Goal: Transaction & Acquisition: Subscribe to service/newsletter

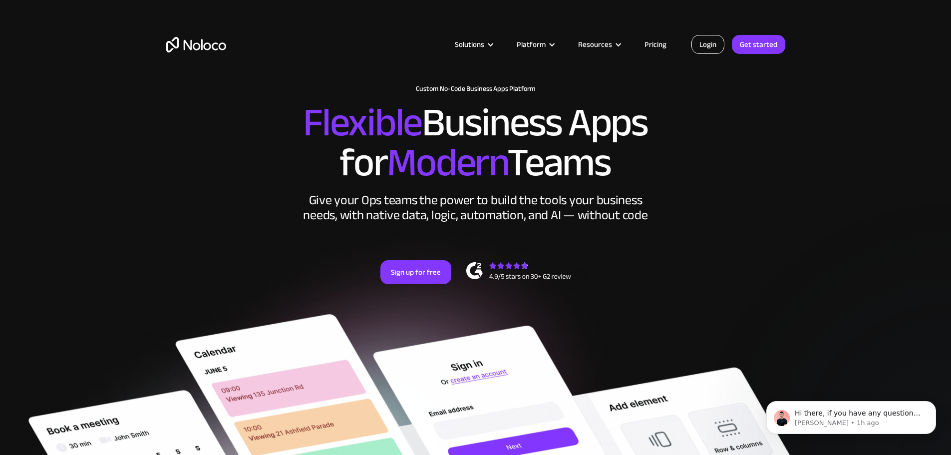
click at [711, 46] on link "Login" at bounding box center [708, 44] width 33 height 19
click at [0, 0] on link "Get started" at bounding box center [0, 0] width 0 height 0
click at [756, 44] on link "Get started" at bounding box center [758, 44] width 53 height 19
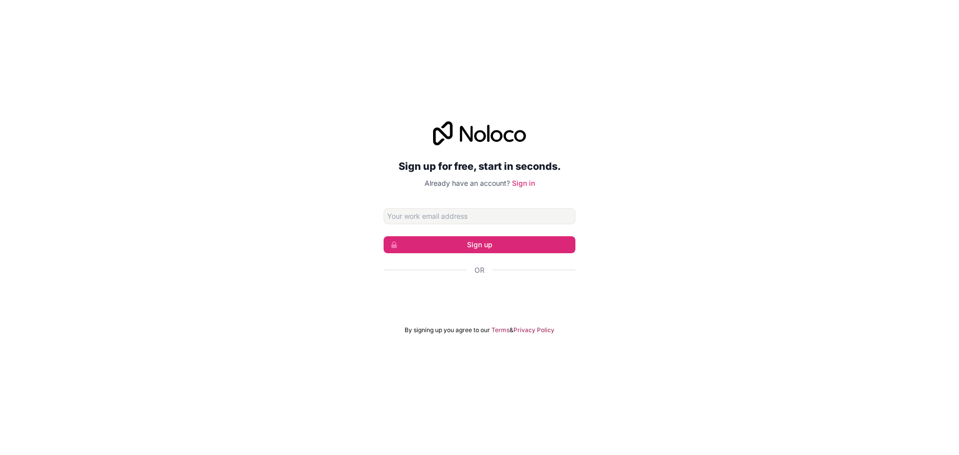
click at [466, 218] on input "Email address" at bounding box center [480, 216] width 192 height 16
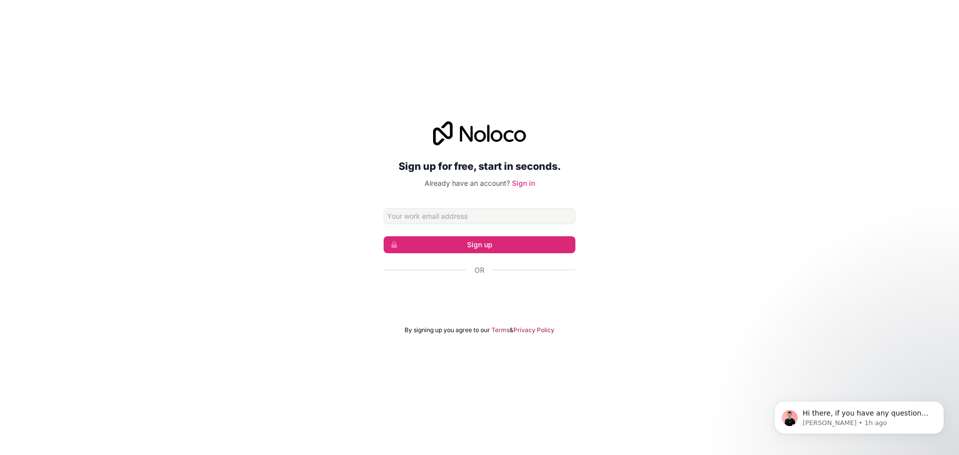
type input "[PERSON_NAME][EMAIL_ADDRESS][DOMAIN_NAME]"
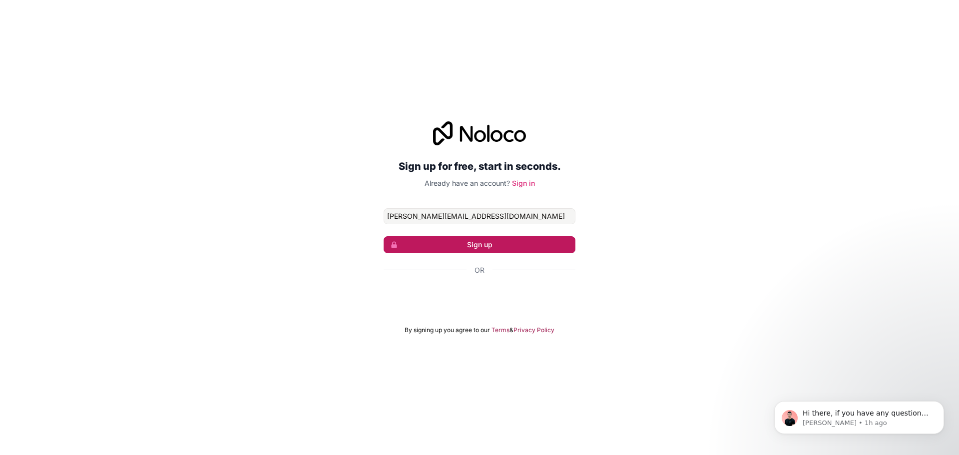
click at [451, 252] on button "Sign up" at bounding box center [480, 244] width 192 height 17
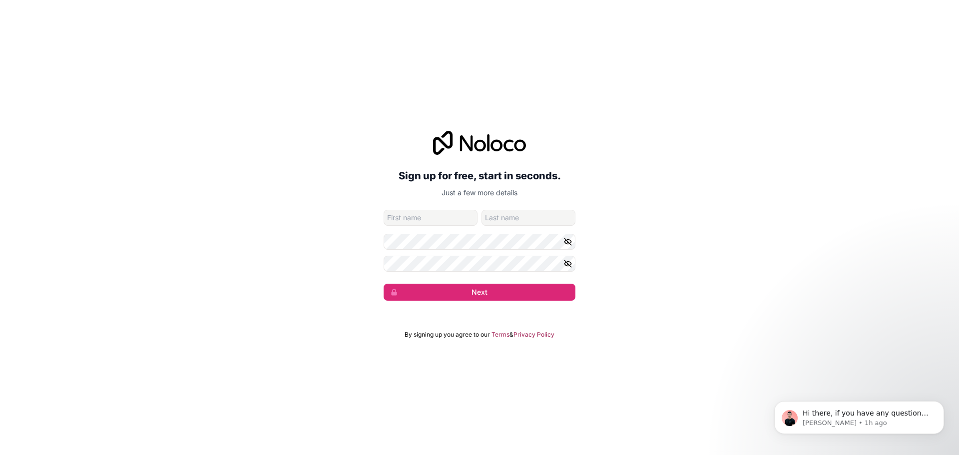
drag, startPoint x: 429, startPoint y: 273, endPoint x: 250, endPoint y: 225, distance: 185.0
click at [251, 226] on div "Sign up for free, start in seconds. Just a few more details [PERSON_NAME][EMAIL…" at bounding box center [479, 216] width 959 height 198
drag, startPoint x: 282, startPoint y: 209, endPoint x: 290, endPoint y: 201, distance: 11.7
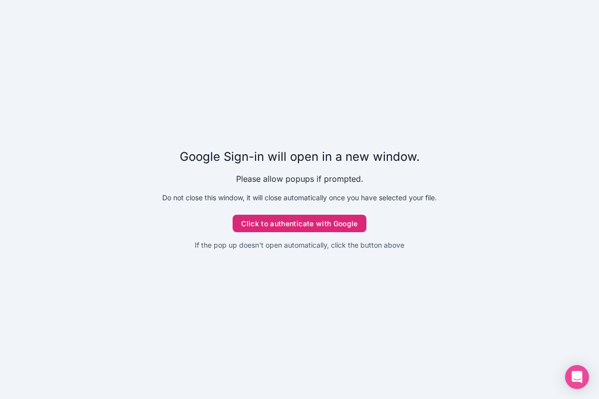
click at [286, 225] on button "Click to authenticate with Google" at bounding box center [300, 224] width 134 height 18
click at [301, 228] on button "Click to authenticate with Google" at bounding box center [300, 224] width 134 height 18
click at [283, 222] on button "Click to authenticate with Google" at bounding box center [300, 224] width 134 height 18
